Goal: Task Accomplishment & Management: Manage account settings

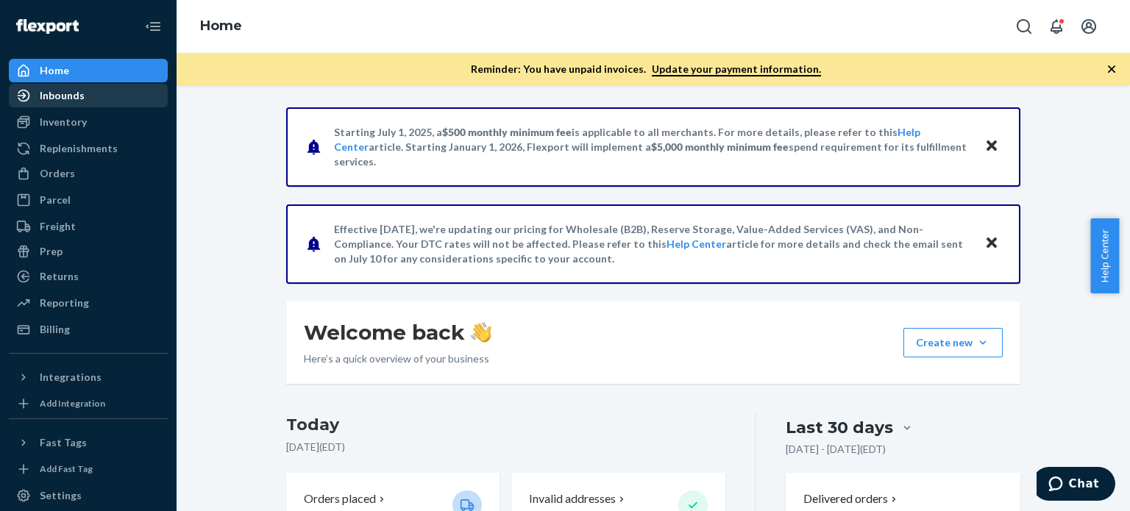
click at [99, 99] on div "Inbounds" at bounding box center [88, 95] width 156 height 21
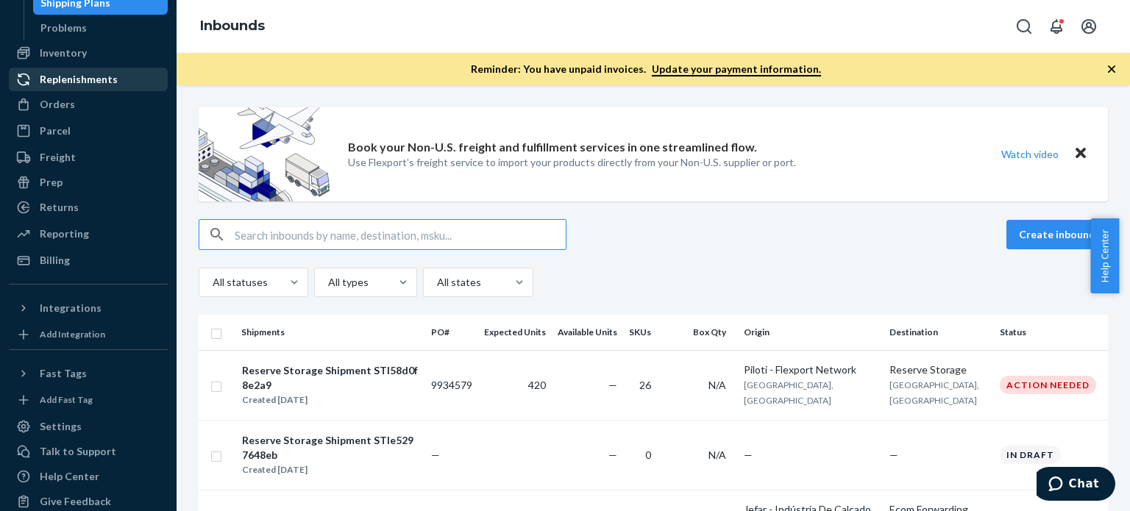
scroll to position [135, 0]
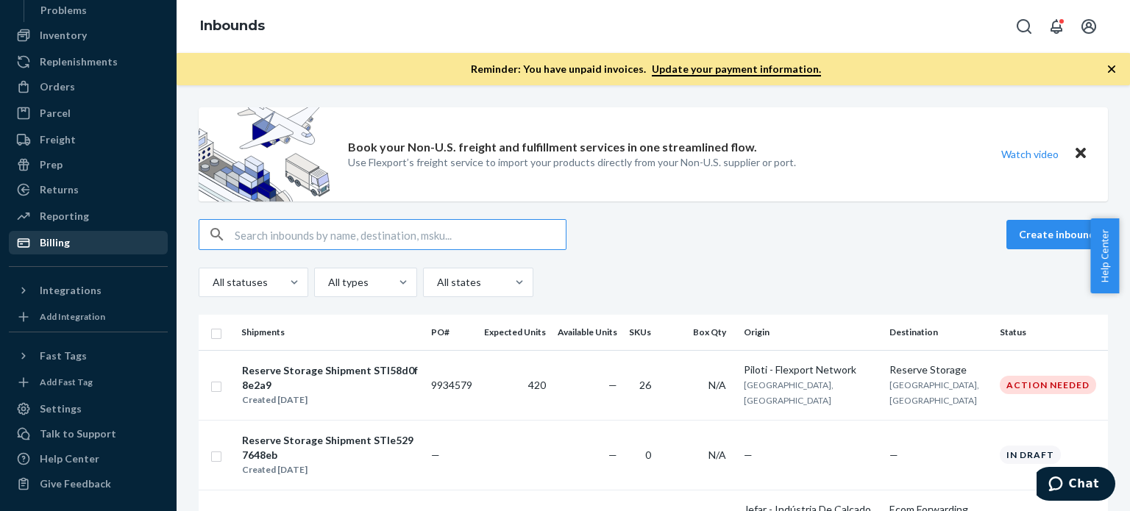
click at [65, 236] on div "Billing" at bounding box center [55, 242] width 30 height 15
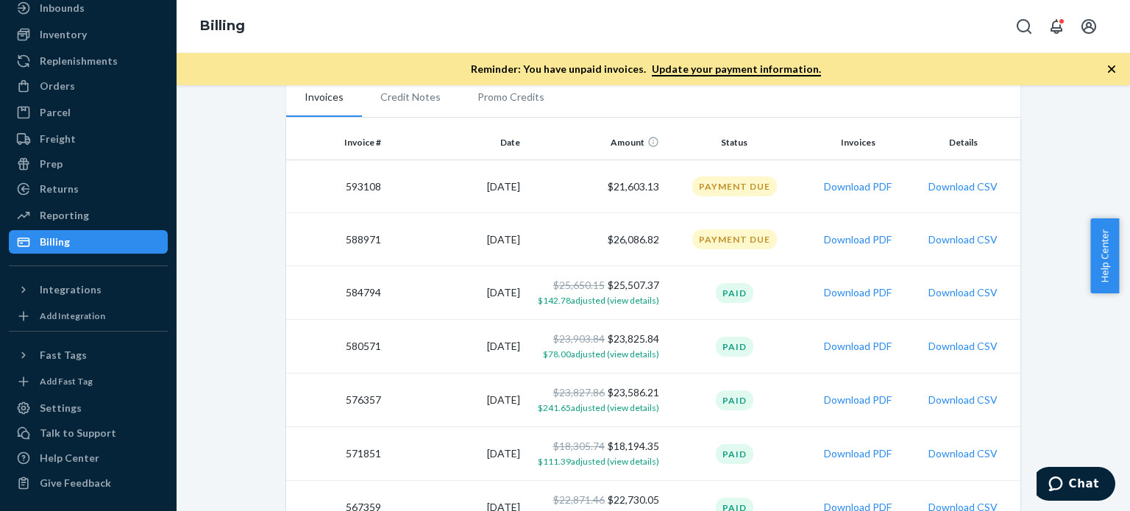
scroll to position [299, 0]
click at [962, 237] on button "Download CSV" at bounding box center [962, 239] width 69 height 15
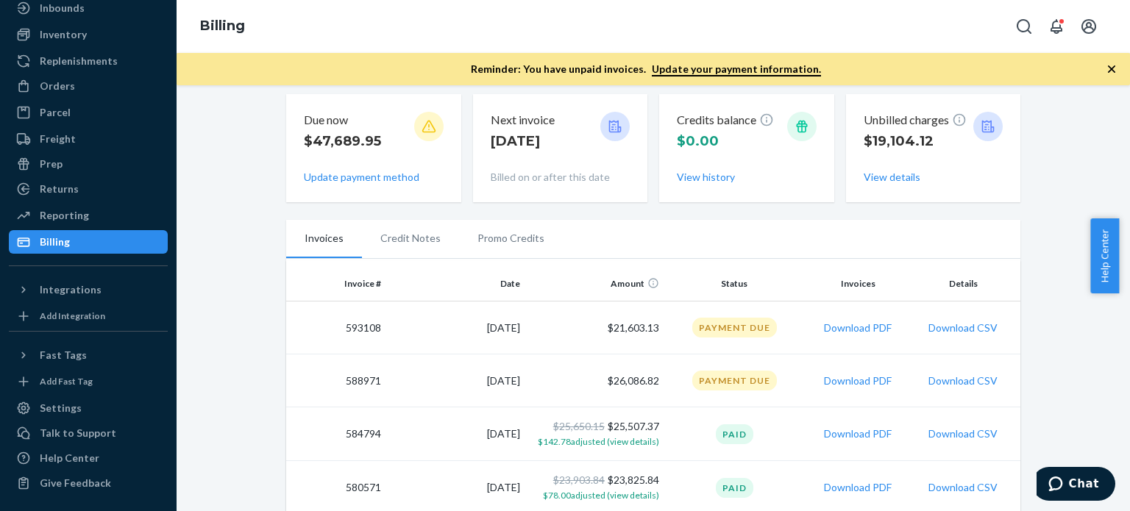
scroll to position [158, 0]
click at [841, 324] on button "Download PDF" at bounding box center [858, 327] width 68 height 15
click at [952, 324] on button "Download CSV" at bounding box center [962, 327] width 69 height 15
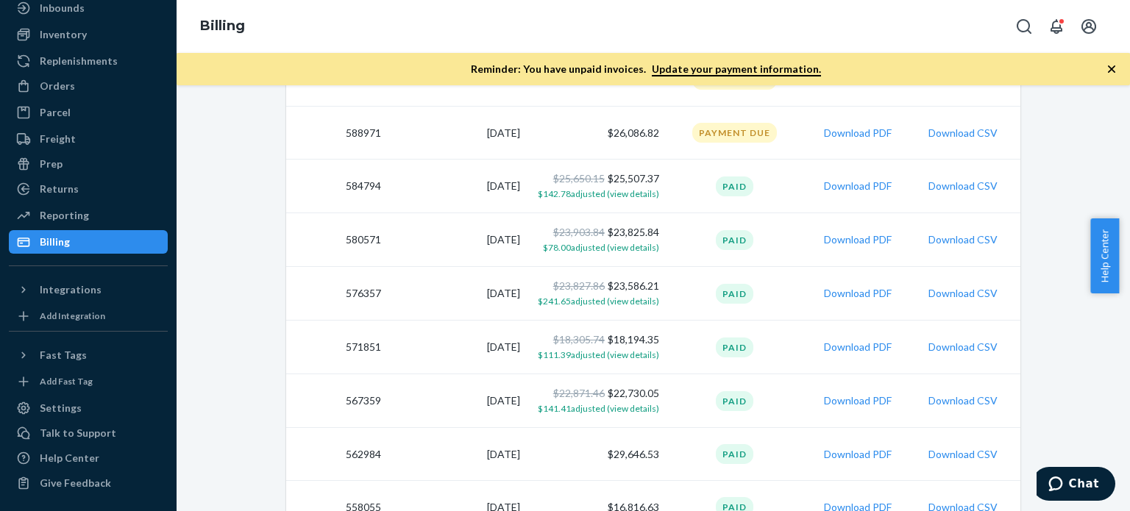
scroll to position [405, 0]
click at [638, 193] on span "$142.78 adjusted (view details)" at bounding box center [598, 194] width 121 height 11
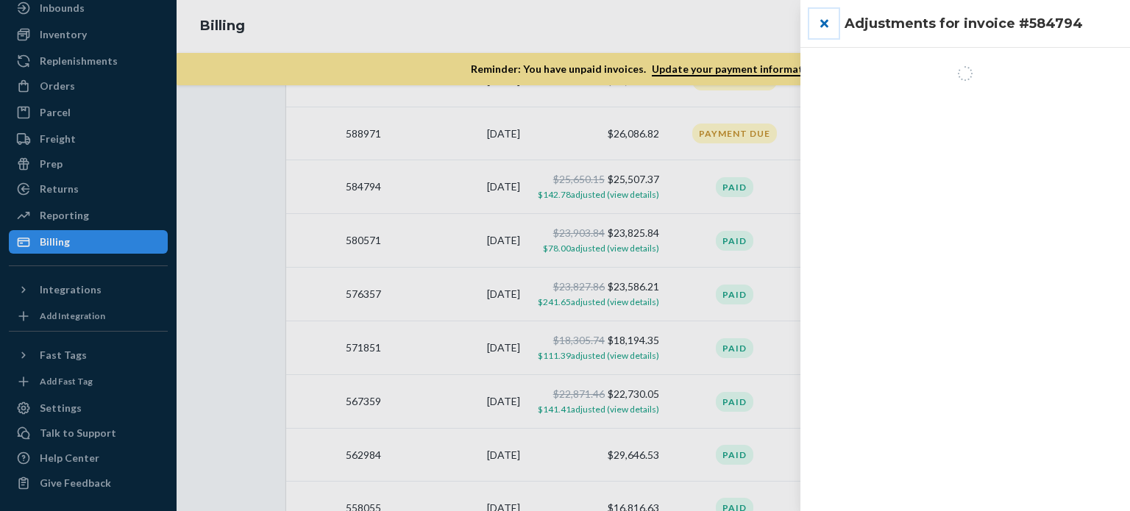
click at [824, 22] on button "close" at bounding box center [823, 23] width 29 height 29
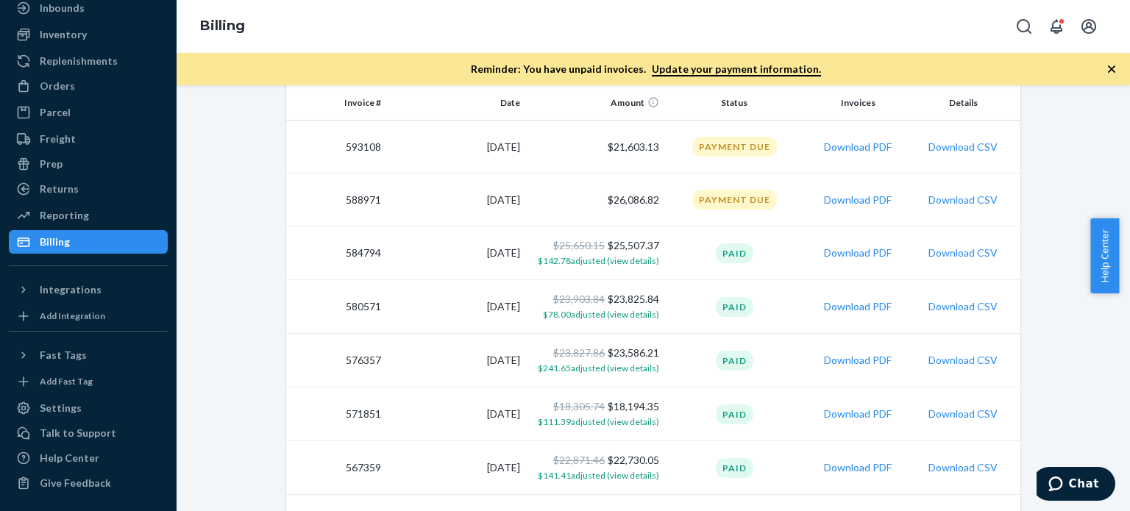
scroll to position [347, 0]
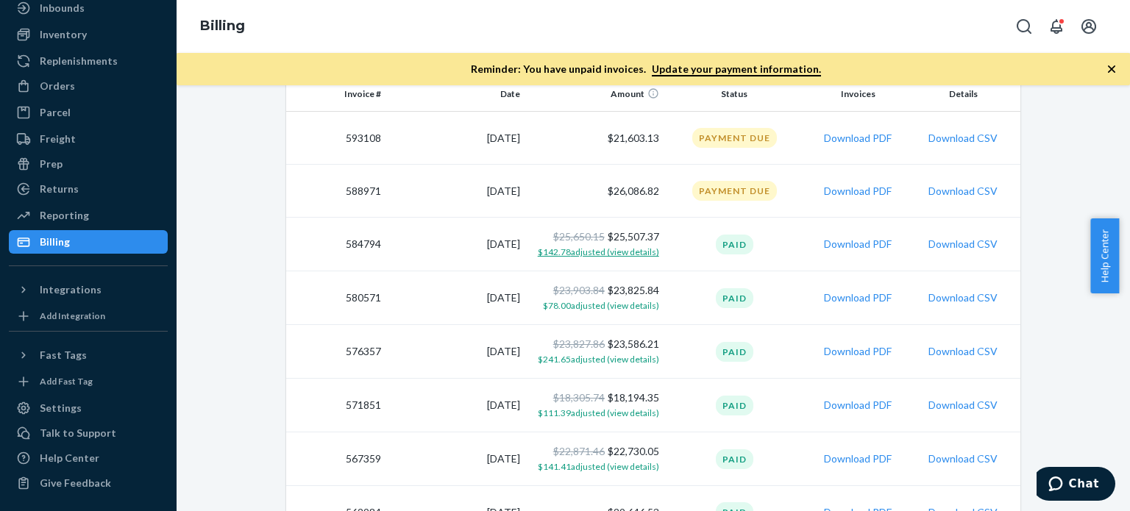
click at [600, 249] on span "$142.78 adjusted (view details)" at bounding box center [598, 251] width 121 height 11
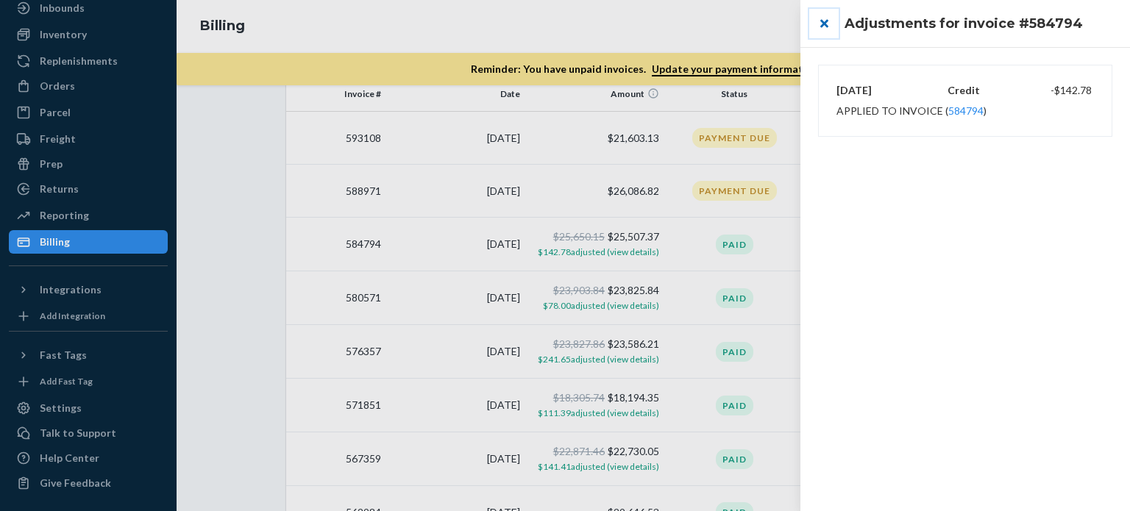
click at [824, 19] on button "close" at bounding box center [823, 23] width 29 height 29
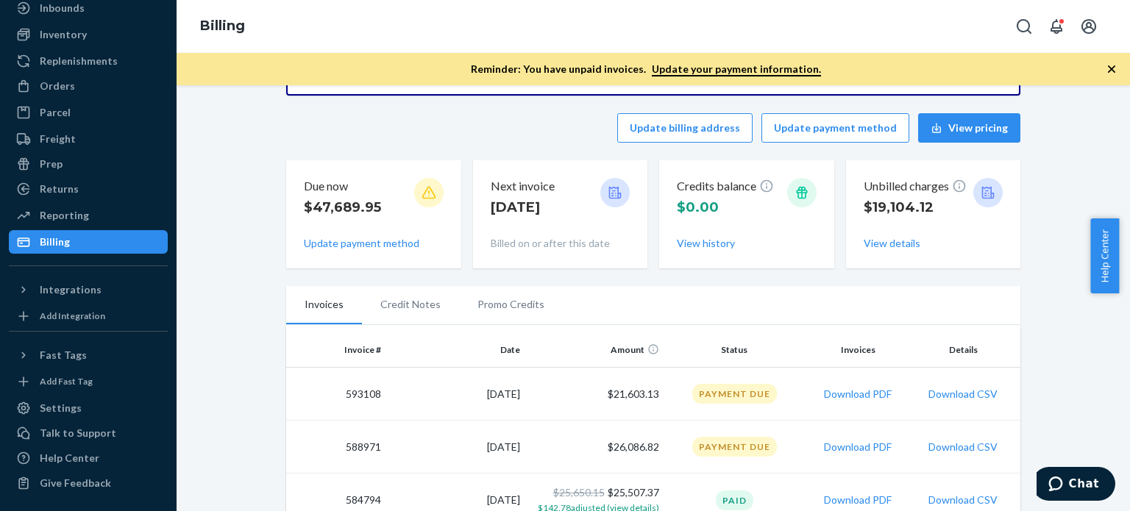
scroll to position [0, 0]
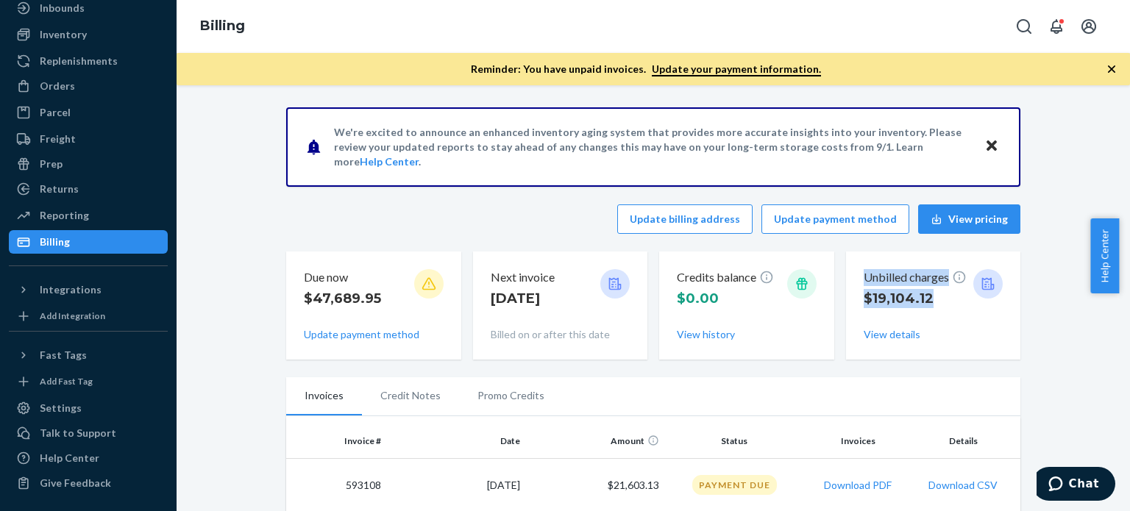
drag, startPoint x: 931, startPoint y: 302, endPoint x: 844, endPoint y: 271, distance: 91.9
click at [846, 271] on div "Unbilled charges $19,104.12 View details" at bounding box center [933, 306] width 175 height 108
